Goal: Task Accomplishment & Management: Manage account settings

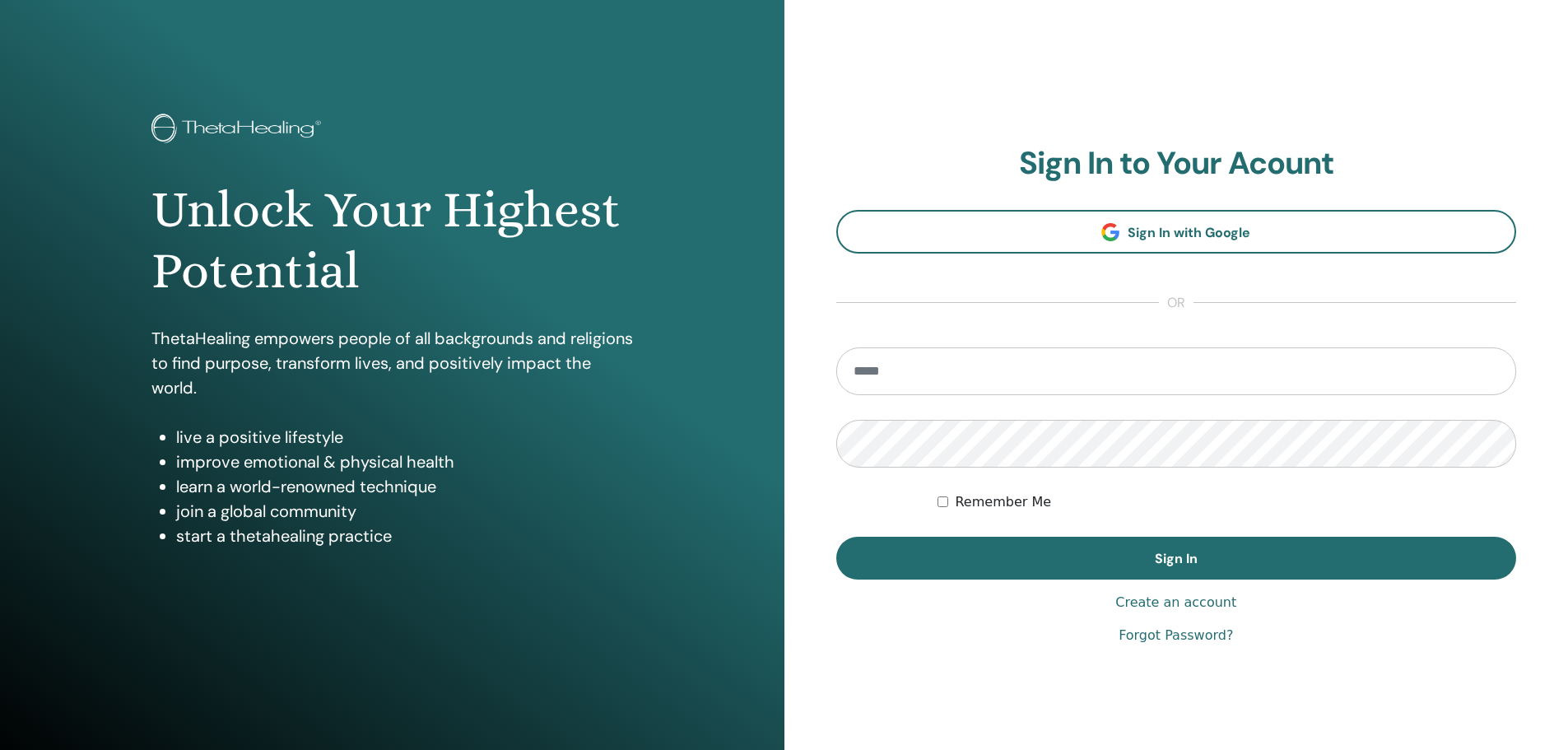
click at [899, 365] on input "email" at bounding box center [1176, 371] width 681 height 48
type input "**********"
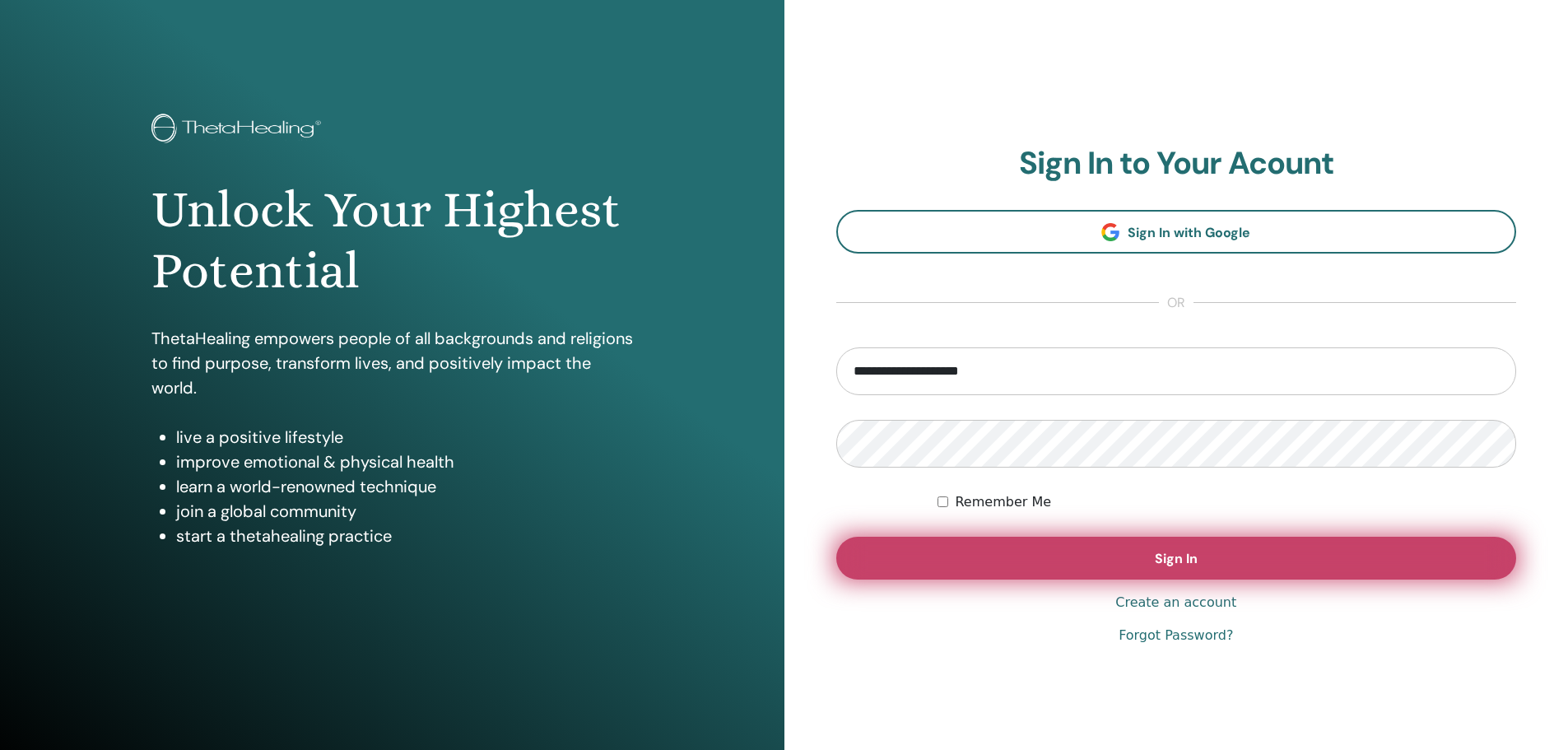
click at [1171, 558] on span "Sign In" at bounding box center [1176, 558] width 43 height 18
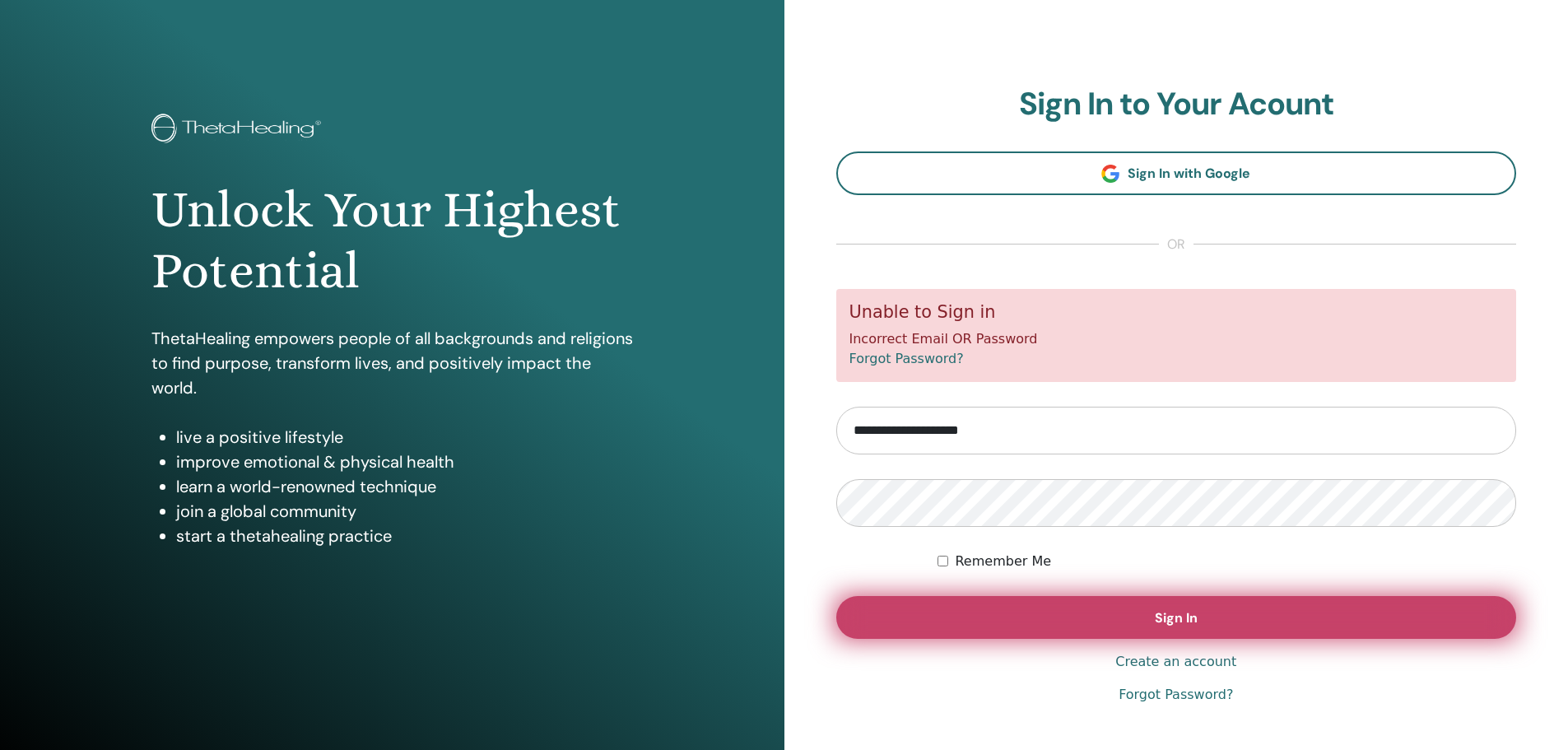
click at [1189, 618] on span "Sign In" at bounding box center [1176, 618] width 43 height 18
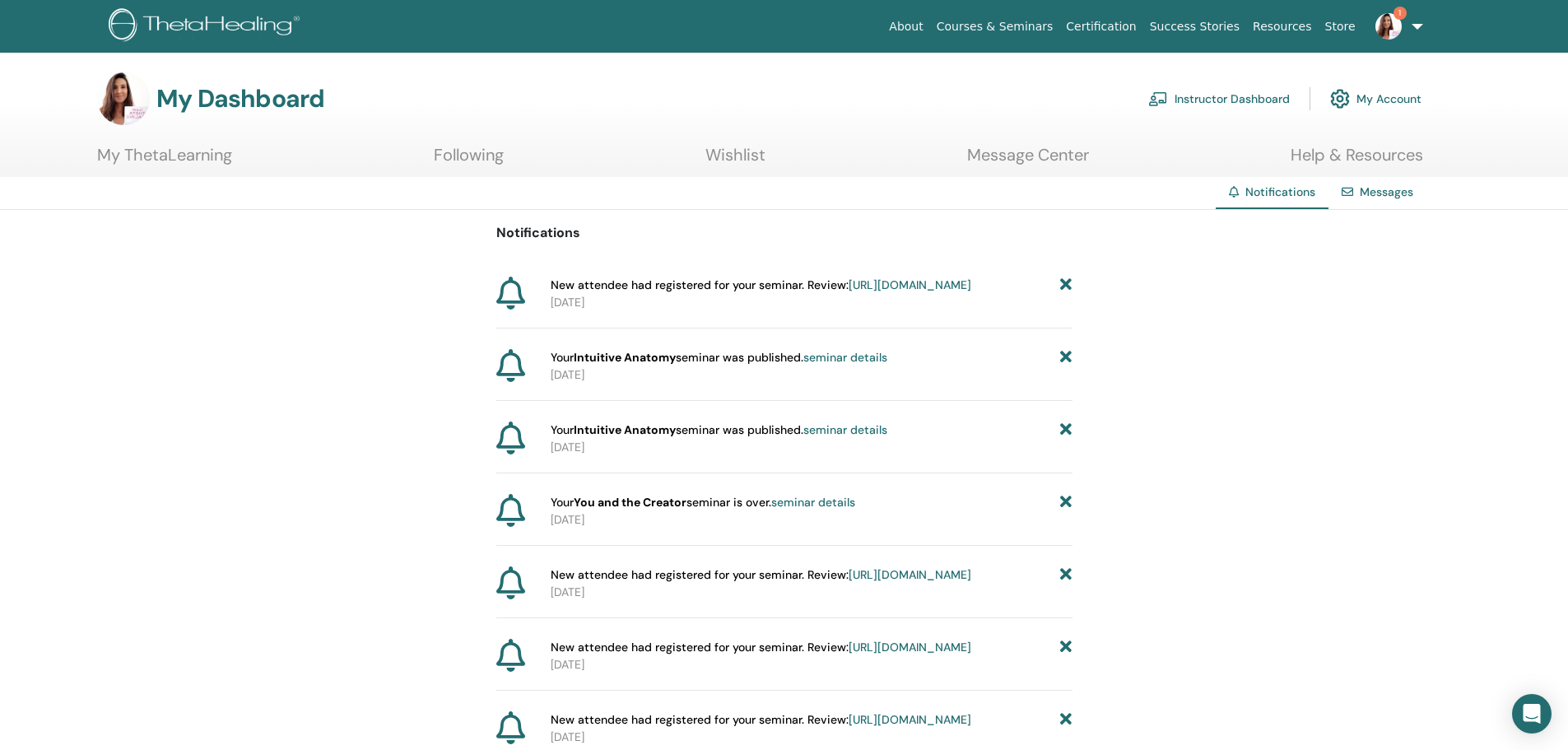
click at [895, 292] on link "https://member.thetahealing.com/instructor/seminar/372298/attendees" at bounding box center [910, 284] width 123 height 15
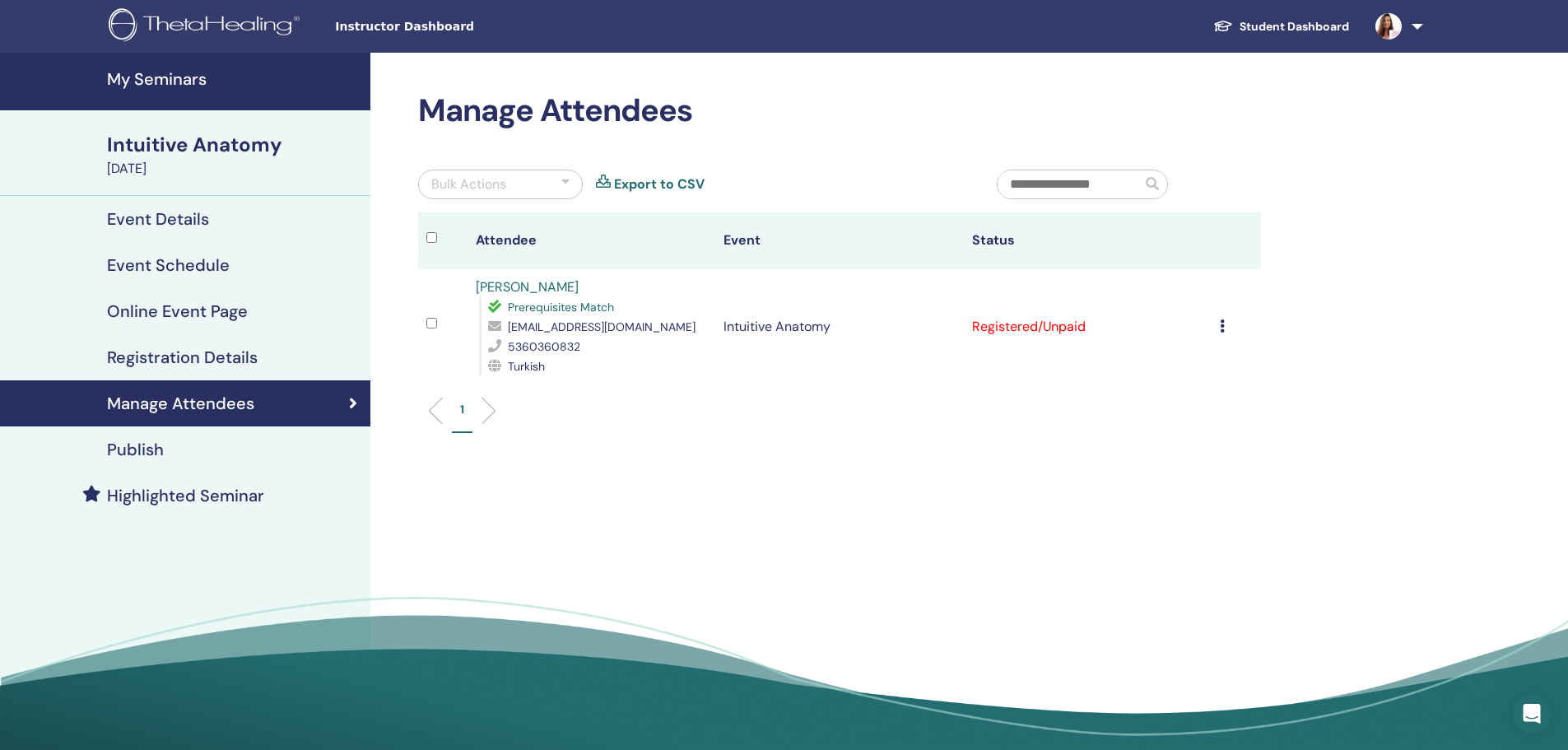
click at [1223, 325] on icon at bounding box center [1222, 326] width 5 height 14
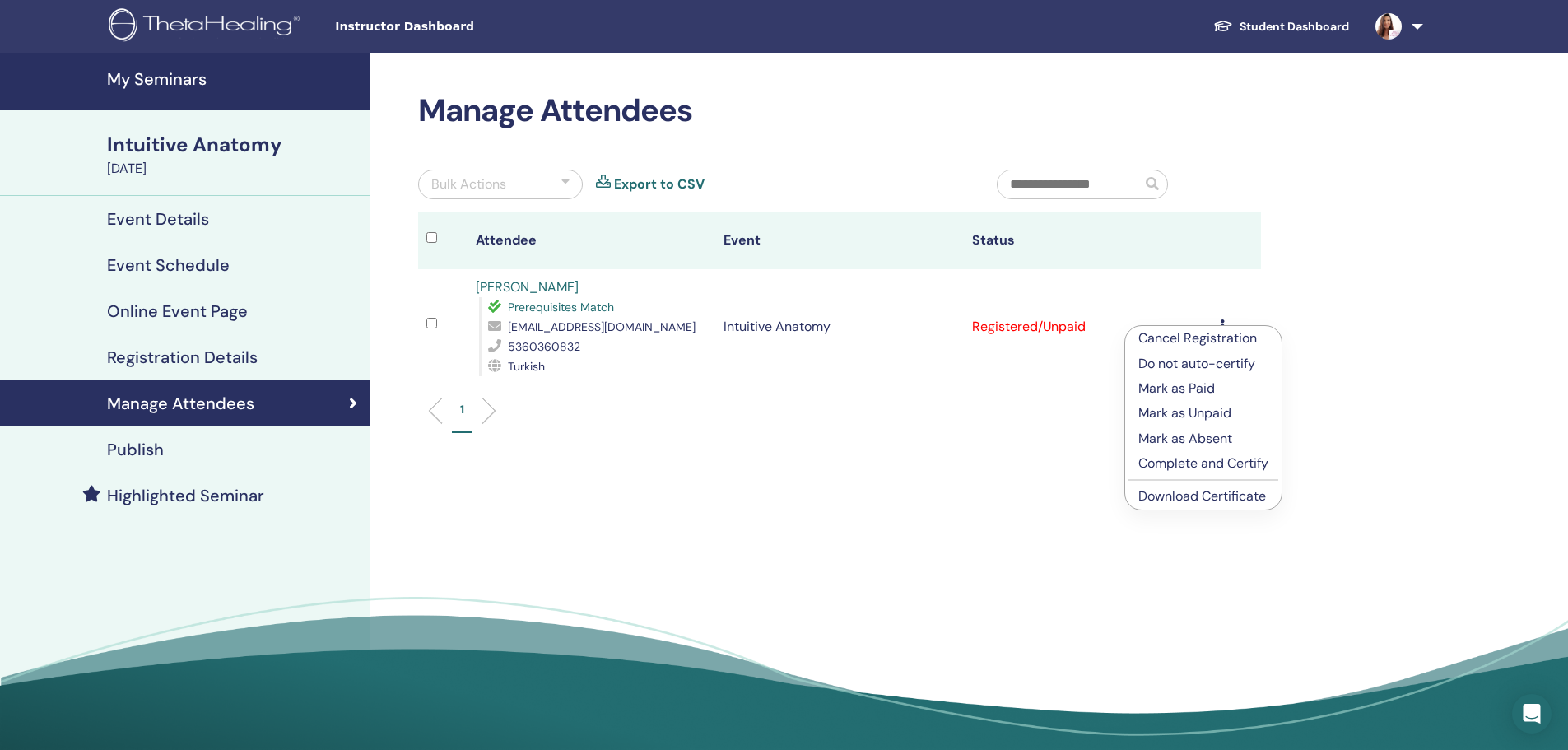
click at [1207, 386] on p "Mark as Paid" at bounding box center [1203, 389] width 130 height 19
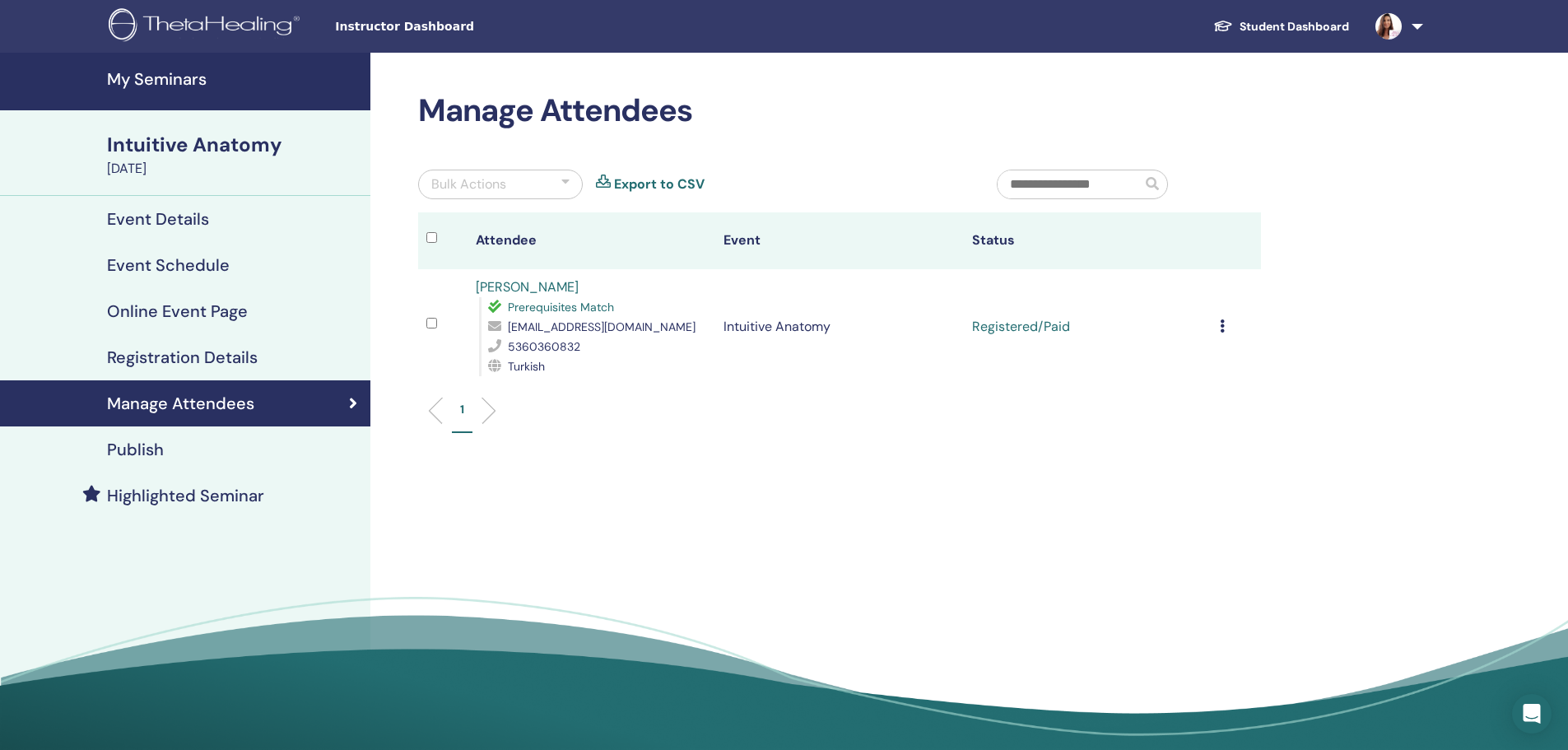
click at [1399, 25] on img at bounding box center [1389, 26] width 26 height 26
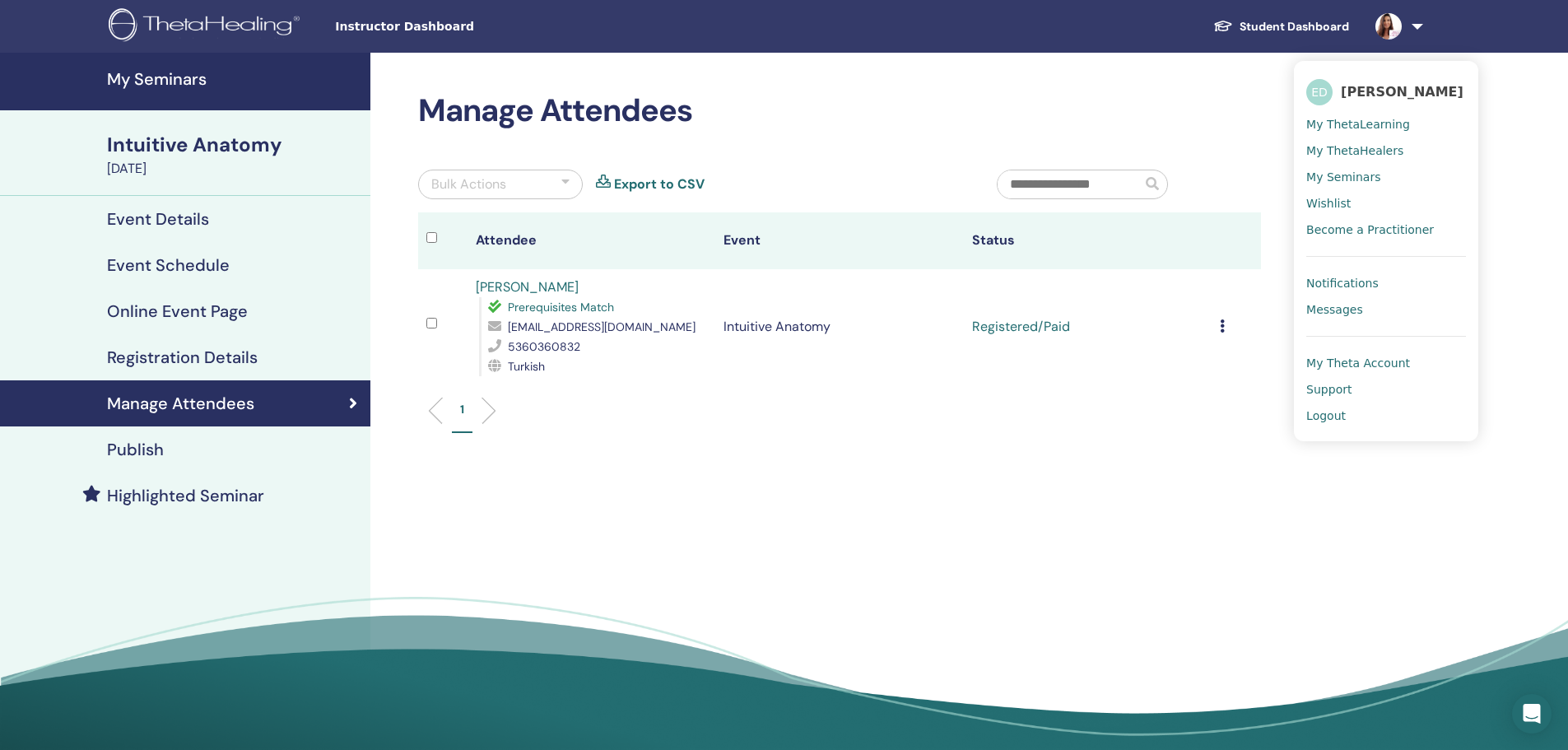
click at [1328, 426] on link "Logout" at bounding box center [1387, 415] width 160 height 26
click at [1327, 414] on span "Logout" at bounding box center [1326, 415] width 40 height 15
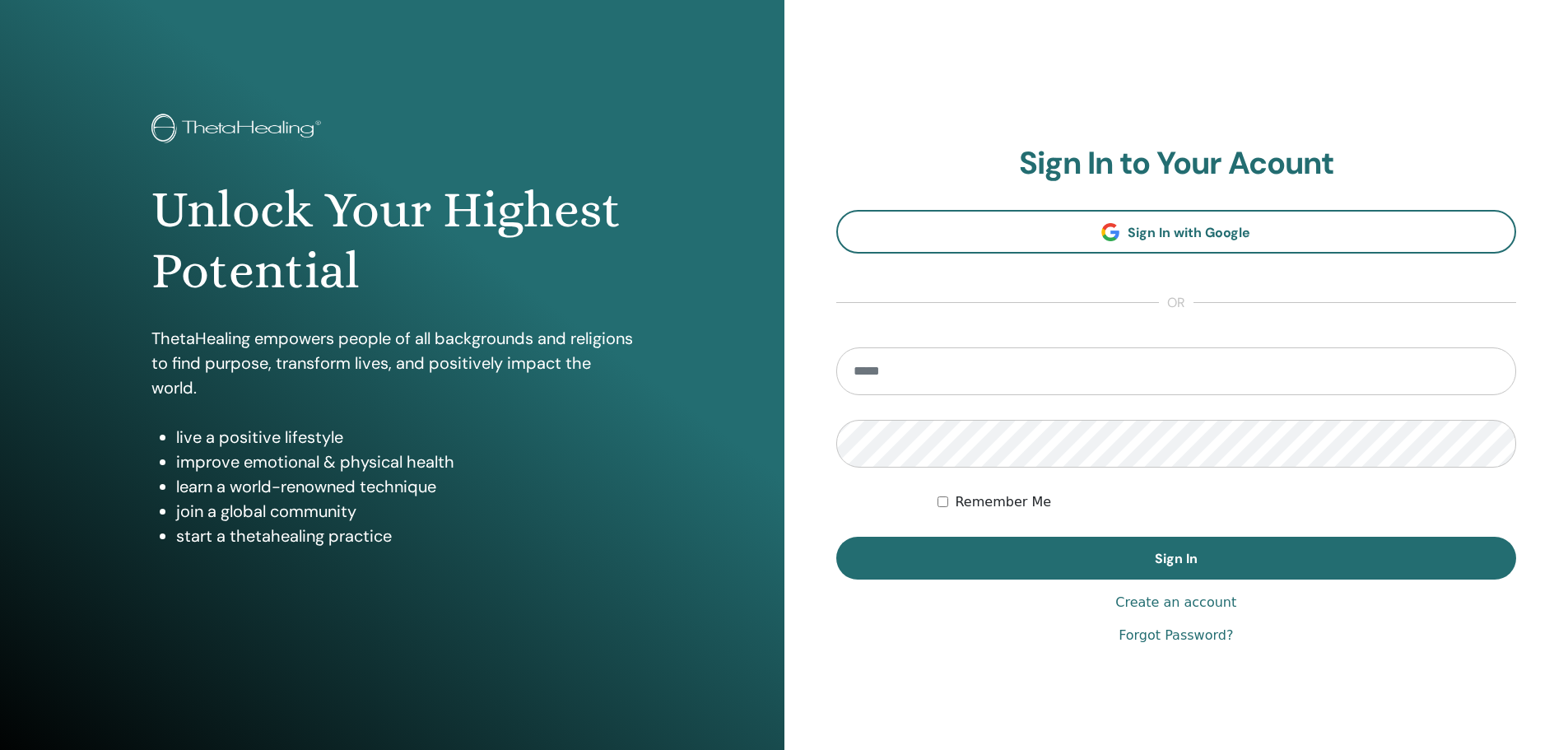
click at [941, 355] on input "email" at bounding box center [1176, 371] width 681 height 48
type input "*"
